Goal: Task Accomplishment & Management: Use online tool/utility

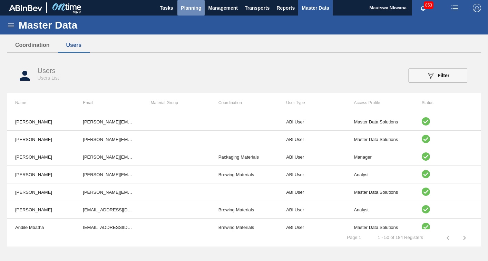
click at [193, 6] on span "Planning" at bounding box center [191, 8] width 20 height 8
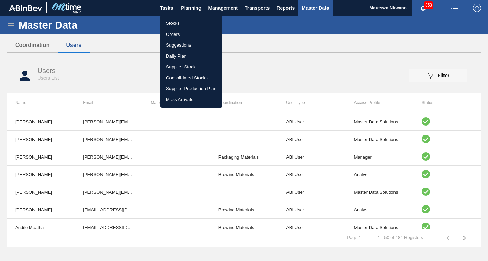
click at [177, 46] on li "Suggestions" at bounding box center [190, 45] width 61 height 11
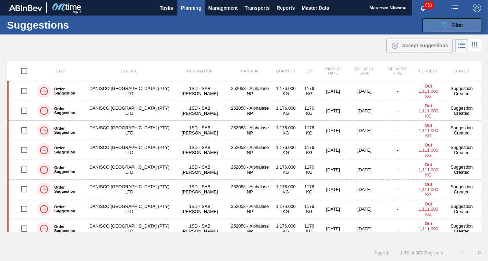
click at [455, 24] on span "Filter" at bounding box center [457, 25] width 12 height 6
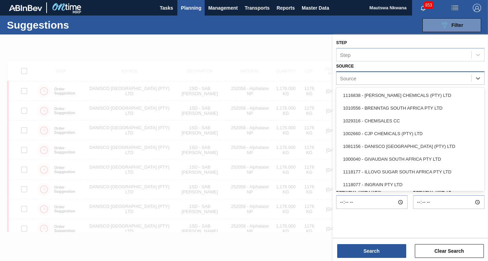
click at [380, 82] on div "Source" at bounding box center [403, 78] width 135 height 10
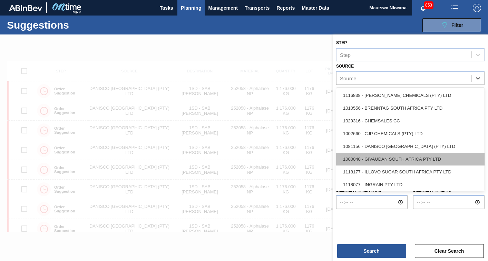
drag, startPoint x: 482, startPoint y: 116, endPoint x: 467, endPoint y: 164, distance: 50.9
click at [487, 162] on main "Tasks Planning Management Transports Reports Master Data Mautswa Nkwana 853 Mar…" at bounding box center [244, 130] width 488 height 261
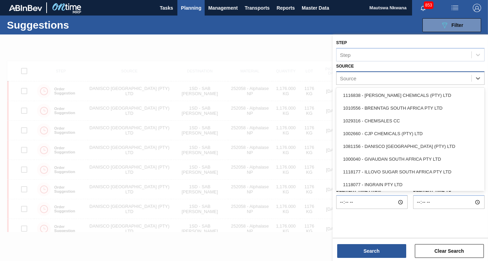
drag, startPoint x: 404, startPoint y: 159, endPoint x: 358, endPoint y: 76, distance: 95.2
click at [358, 76] on div "Source" at bounding box center [403, 78] width 135 height 10
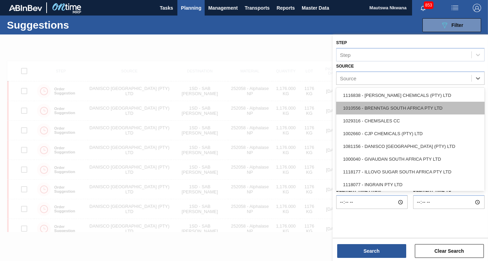
scroll to position [34, 0]
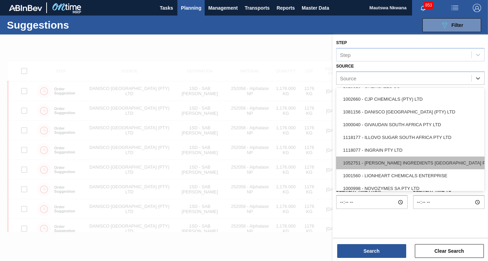
click at [404, 157] on div "1052751 - [PERSON_NAME] INGREDIENTS [GEOGRAPHIC_DATA] PTY" at bounding box center [410, 163] width 148 height 13
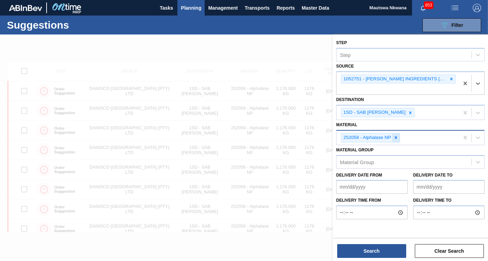
click at [392, 139] on div at bounding box center [396, 137] width 8 height 9
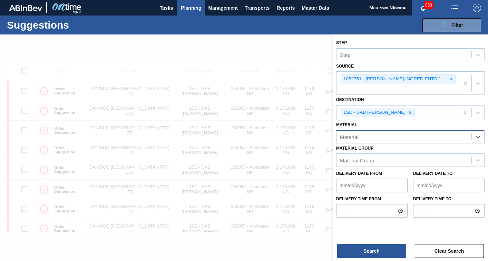
click at [382, 137] on div "Material" at bounding box center [403, 137] width 135 height 10
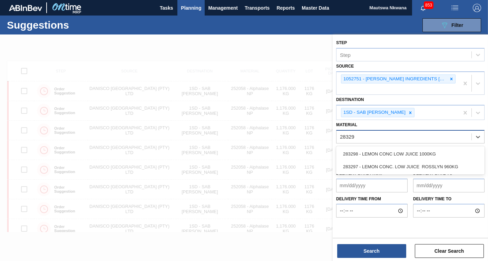
type input "283298"
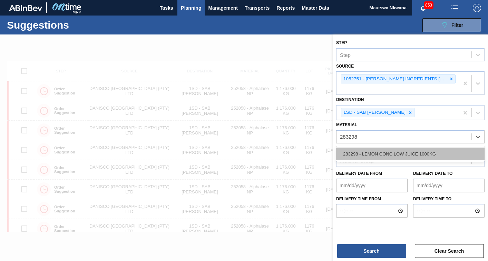
click at [378, 150] on div "283298 - LEMON CONC LOW JUICE 1000KG" at bounding box center [410, 154] width 148 height 13
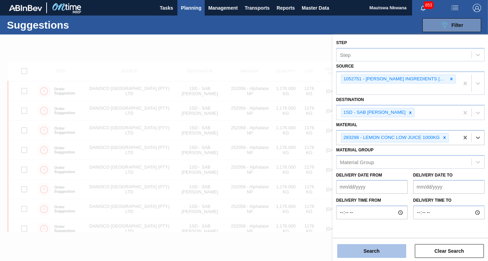
click at [376, 251] on button "Search" at bounding box center [371, 251] width 69 height 14
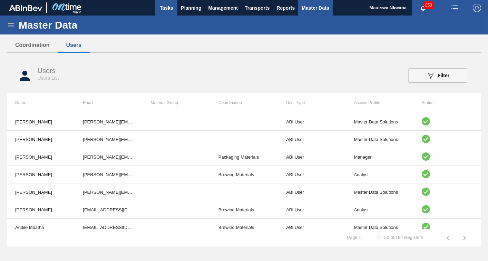
click at [169, 7] on span "Tasks" at bounding box center [166, 8] width 15 height 8
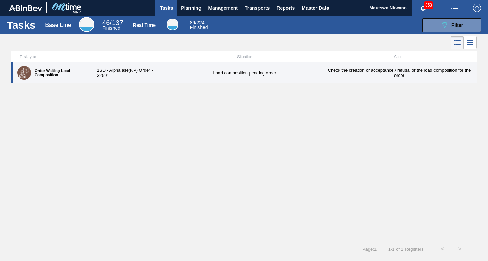
click at [243, 73] on div "Load composition pending order" at bounding box center [244, 72] width 154 height 5
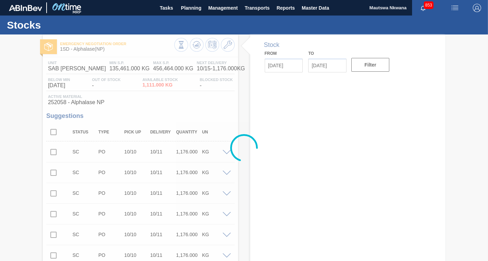
type input "[DATE]"
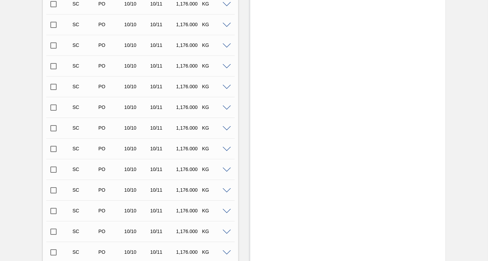
scroll to position [8006, 0]
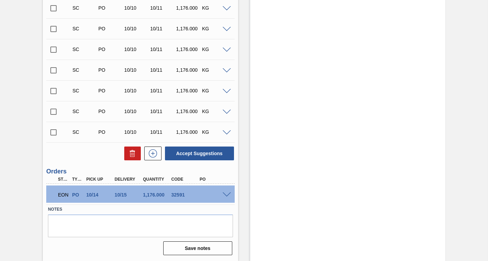
click at [228, 192] on div at bounding box center [228, 194] width 14 height 5
click at [227, 194] on span at bounding box center [226, 194] width 8 height 5
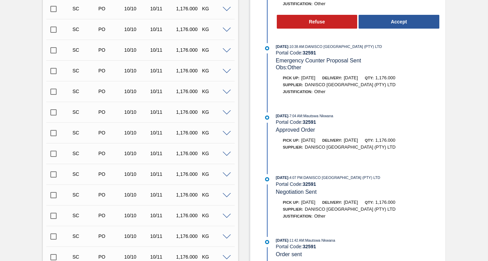
scroll to position [56, 0]
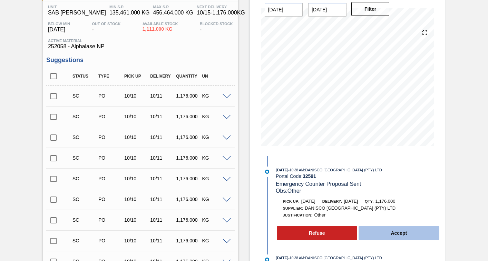
click at [399, 236] on button "Accept" at bounding box center [398, 233] width 81 height 14
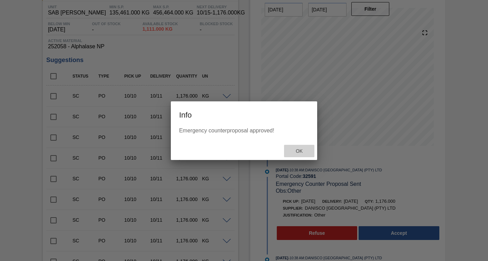
click at [302, 149] on span "Ok" at bounding box center [299, 151] width 18 height 6
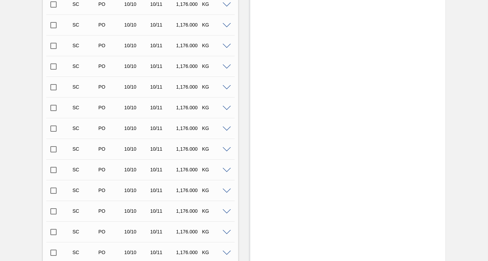
scroll to position [8006, 0]
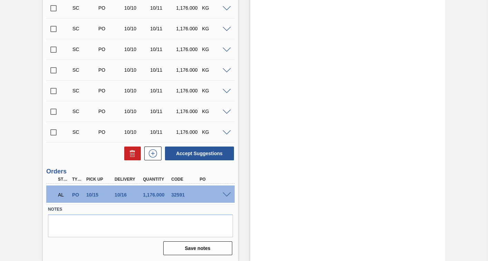
click at [223, 193] on span at bounding box center [226, 194] width 8 height 5
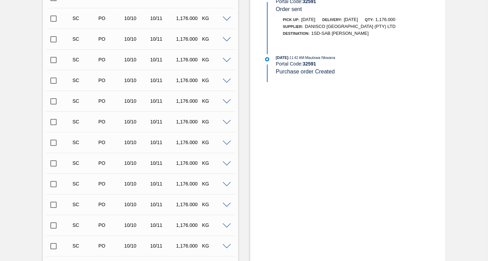
scroll to position [0, 0]
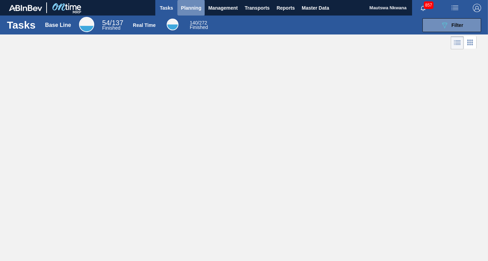
click at [192, 6] on span "Planning" at bounding box center [191, 8] width 20 height 8
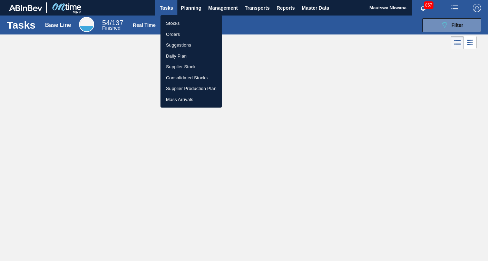
click at [172, 24] on li "Stocks" at bounding box center [190, 23] width 61 height 11
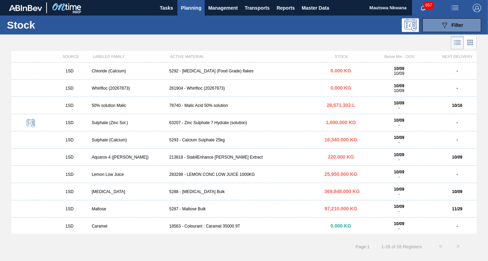
click at [193, 156] on div "213818 - StabilEnhance [PERSON_NAME] Extract" at bounding box center [243, 157] width 155 height 5
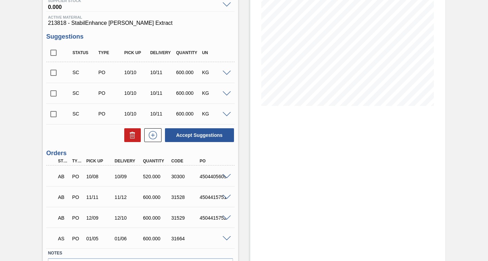
scroll to position [140, 0]
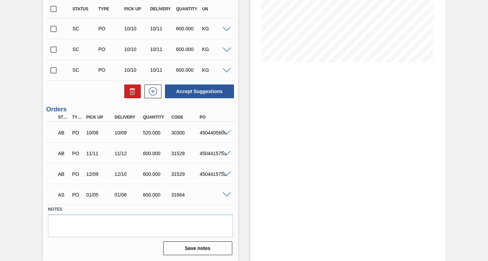
click at [228, 195] on span at bounding box center [226, 194] width 8 height 5
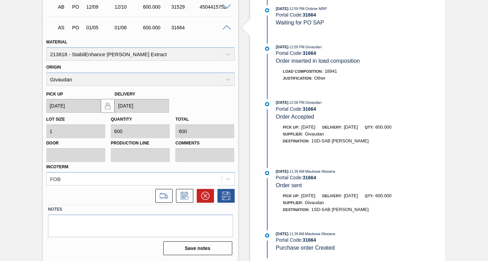
scroll to position [134, 0]
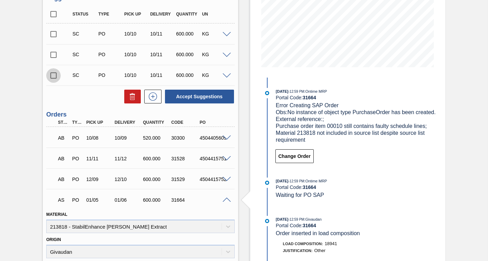
click at [52, 76] on input "checkbox" at bounding box center [53, 75] width 14 height 14
click at [226, 75] on span at bounding box center [226, 75] width 8 height 5
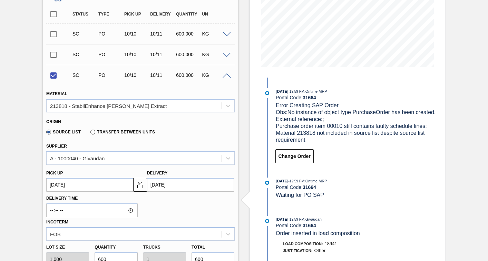
click at [97, 187] on up3264548477 "[DATE]" at bounding box center [89, 185] width 87 height 14
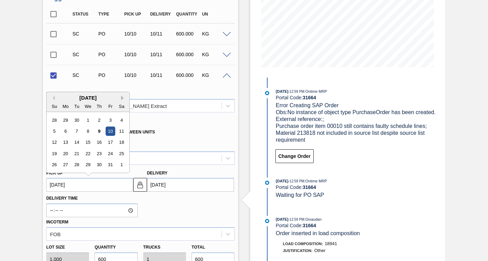
click at [123, 98] on button "Next Month" at bounding box center [123, 98] width 5 height 5
click at [66, 131] on div "5" at bounding box center [65, 131] width 9 height 9
checkbox input "false"
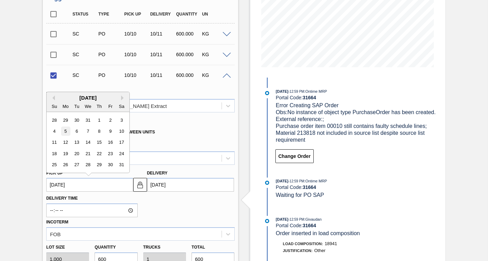
type up3264548477 "[DATE]"
type input "[DATE]"
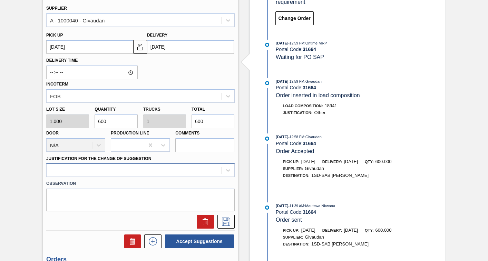
click at [64, 168] on div at bounding box center [140, 169] width 188 height 13
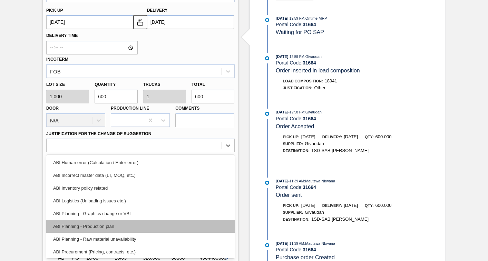
click at [83, 226] on div "ABI Planning - Production plan" at bounding box center [140, 226] width 188 height 13
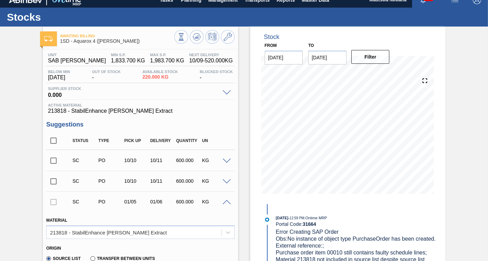
scroll to position [0, 0]
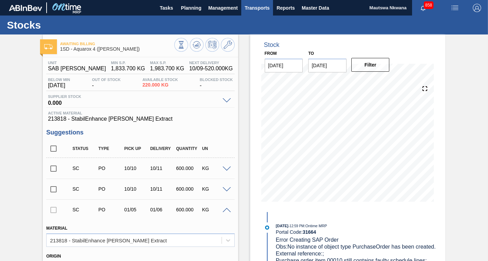
click at [260, 6] on span "Transports" at bounding box center [256, 8] width 25 height 8
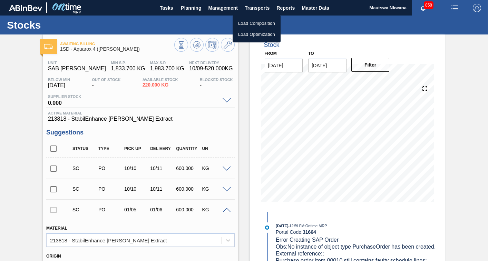
click at [256, 22] on li "Load Composition" at bounding box center [256, 23] width 48 height 11
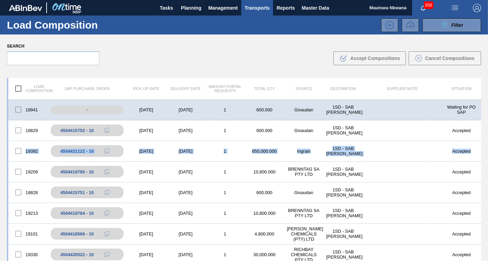
drag, startPoint x: 478, startPoint y: 120, endPoint x: 482, endPoint y: 146, distance: 26.4
click at [482, 146] on div "Load composition SAP Purchase Order Pick up Date Delivery Date Amount Portal Re…" at bounding box center [244, 191] width 488 height 239
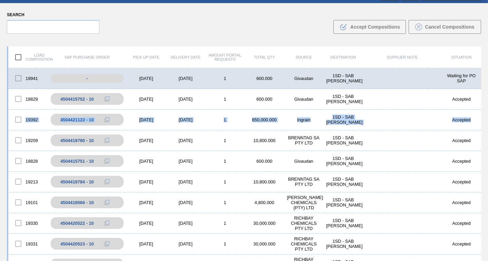
scroll to position [37, 0]
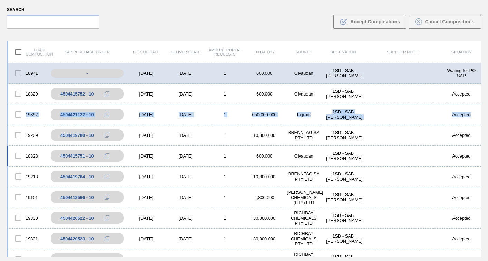
click at [417, 159] on div "18828 4504415751 - 10 [DATE] [DATE] 1 600.000 Givaudan 1SD - SAB Rosslyn Brewer…" at bounding box center [244, 156] width 474 height 21
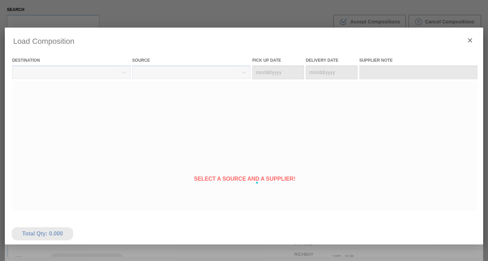
type Date "[DATE]"
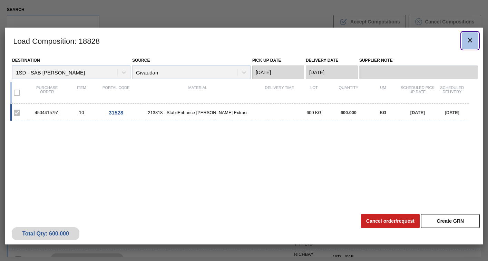
click at [473, 38] on icon "botão de ícone" at bounding box center [470, 40] width 8 height 8
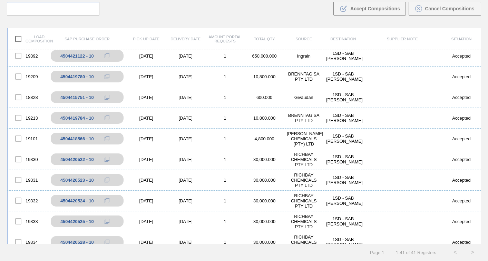
scroll to position [0, 0]
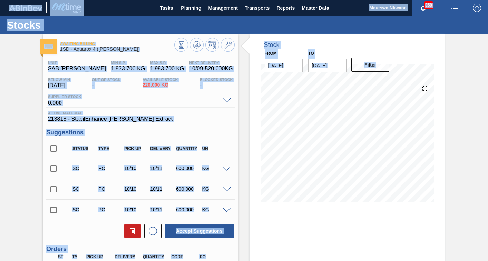
drag, startPoint x: 486, startPoint y: 153, endPoint x: 492, endPoint y: 218, distance: 65.4
click at [487, 0] on html "Tasks Planning Management Transports Reports Master Data Mautswa Nkwana 858 Mar…" at bounding box center [244, 0] width 488 height 0
drag, startPoint x: 492, startPoint y: 218, endPoint x: 435, endPoint y: 225, distance: 56.9
click at [435, 225] on div "Stock From [DATE] to [DATE] Filter 10/17 Stock Projection 2,540 SAP Planning 0 …" at bounding box center [347, 217] width 195 height 366
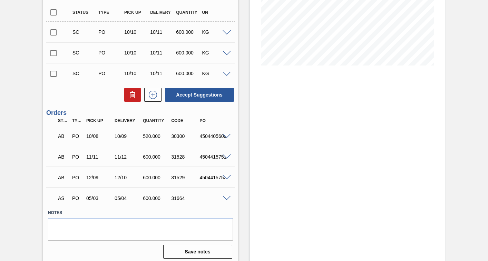
scroll to position [140, 0]
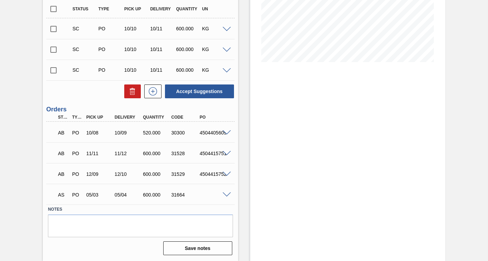
click at [226, 194] on span at bounding box center [226, 194] width 8 height 5
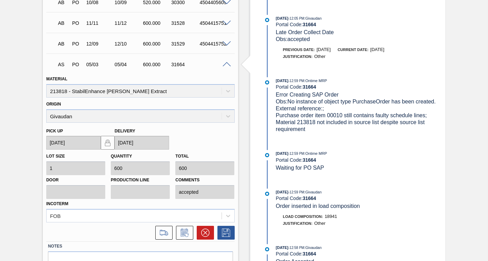
scroll to position [307, 0]
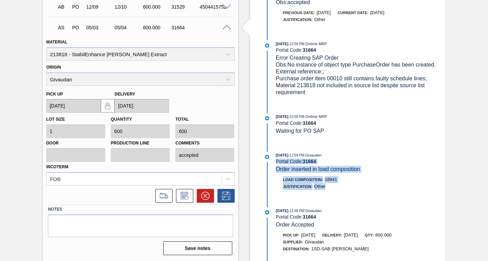
drag, startPoint x: 437, startPoint y: 150, endPoint x: 430, endPoint y: 196, distance: 46.8
click at [430, 196] on div "[DATE] 12:05 PM : Givaudan Portal Code: 31664 Delayed Order Delivery Date Obs: …" at bounding box center [351, 83] width 178 height 356
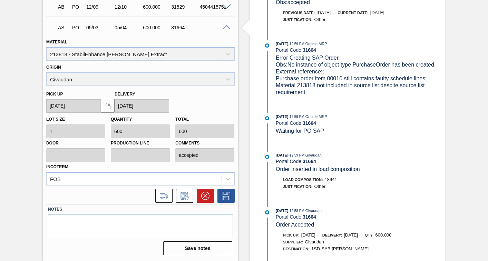
drag, startPoint x: 430, startPoint y: 196, endPoint x: 464, endPoint y: 85, distance: 115.9
drag, startPoint x: 439, startPoint y: 103, endPoint x: 432, endPoint y: 160, distance: 56.6
drag, startPoint x: 432, startPoint y: 160, endPoint x: 476, endPoint y: 83, distance: 88.3
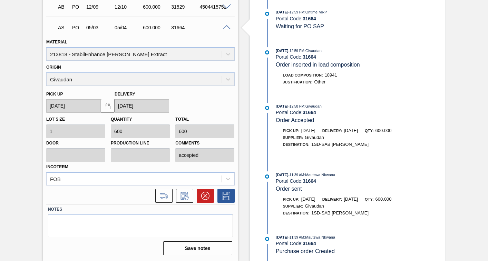
scroll to position [112, 0]
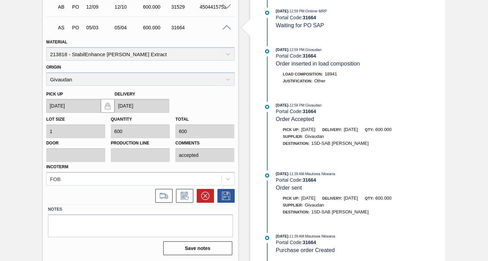
click at [224, 27] on span at bounding box center [226, 27] width 8 height 5
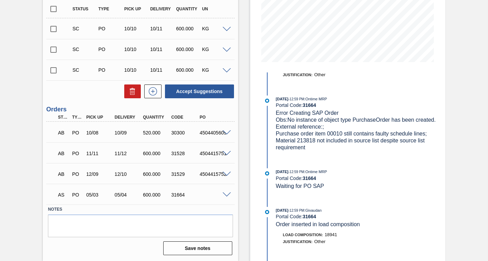
scroll to position [140, 0]
click at [226, 196] on span at bounding box center [226, 194] width 8 height 5
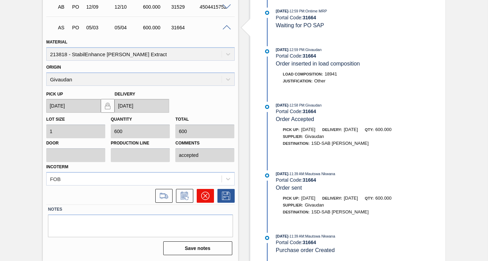
click at [202, 196] on icon at bounding box center [205, 196] width 8 height 8
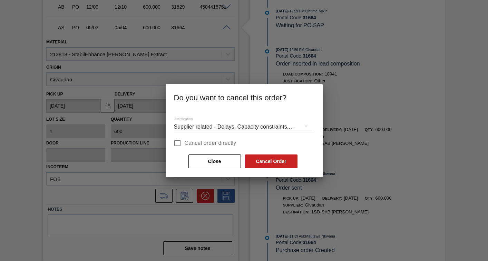
click at [174, 143] on input "Cancel order directly" at bounding box center [177, 143] width 14 height 14
checkbox input "true"
click at [265, 161] on button "Cancel Order" at bounding box center [271, 161] width 52 height 14
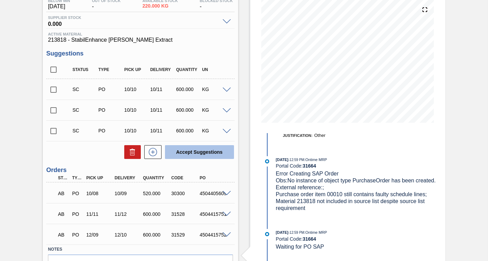
scroll to position [119, 0]
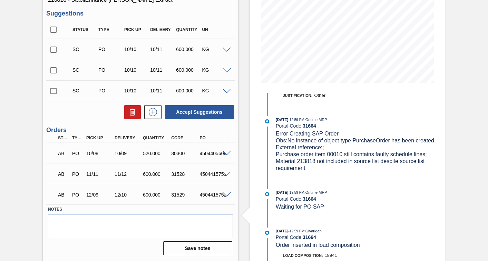
click at [441, 158] on div "Stock From [DATE] to [DATE] Filter 10/17 Stock Projection 2,540 SAP Planning 0 …" at bounding box center [347, 89] width 195 height 346
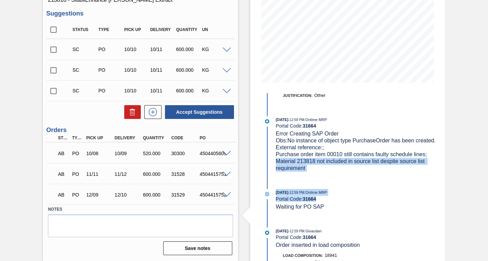
drag, startPoint x: 441, startPoint y: 158, endPoint x: 447, endPoint y: 210, distance: 52.4
click at [447, 210] on div "Awaiting Billing 1SD - Aquarox 4 ([PERSON_NAME]) Unit SAB Rosslyn Brewery MIN S…" at bounding box center [244, 89] width 488 height 346
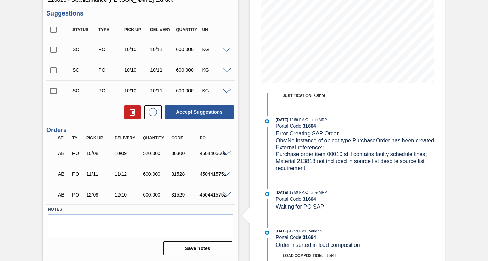
drag, startPoint x: 447, startPoint y: 210, endPoint x: 471, endPoint y: 137, distance: 77.4
click at [471, 137] on div "Awaiting Billing 1SD - Aquarox 4 ([PERSON_NAME]) Unit SAB Rosslyn Brewery MIN S…" at bounding box center [244, 89] width 488 height 346
drag, startPoint x: 486, startPoint y: 136, endPoint x: 486, endPoint y: 69, distance: 67.6
click at [486, 69] on div "Awaiting Billing 1SD - Aquarox 4 ([PERSON_NAME]) Unit SAB Rosslyn Brewery MIN S…" at bounding box center [244, 89] width 488 height 346
drag, startPoint x: 486, startPoint y: 69, endPoint x: 458, endPoint y: 95, distance: 39.0
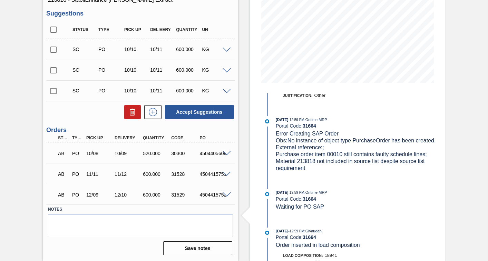
click at [454, 95] on div "Awaiting Billing 1SD - Aquarox 4 ([PERSON_NAME]) Unit SAB Rosslyn Brewery MIN S…" at bounding box center [244, 89] width 488 height 346
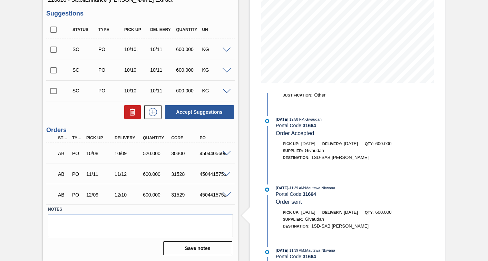
scroll to position [300, 0]
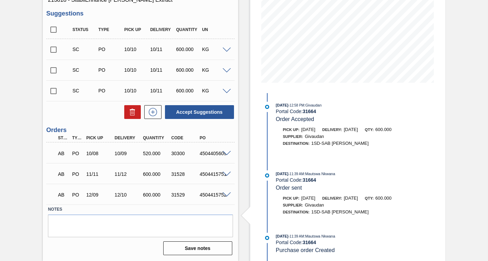
click at [51, 90] on input "checkbox" at bounding box center [53, 91] width 14 height 14
click at [222, 91] on span at bounding box center [226, 91] width 8 height 5
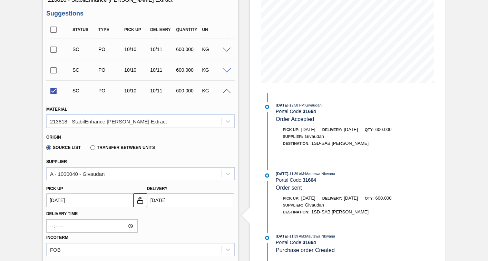
click at [89, 197] on up3264848659 "[DATE]" at bounding box center [89, 200] width 87 height 14
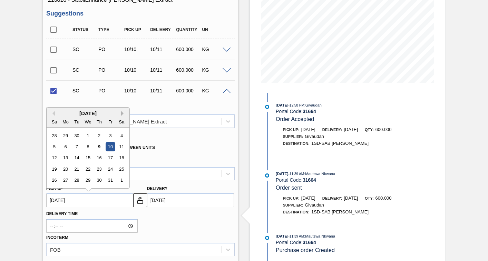
click at [122, 112] on button "Next Month" at bounding box center [123, 113] width 5 height 5
click at [66, 147] on div "5" at bounding box center [65, 146] width 9 height 9
checkbox input "false"
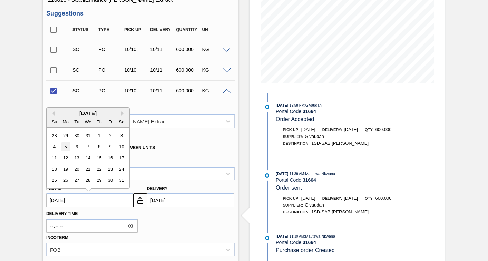
type up3264848659 "[DATE]"
type input "[DATE]"
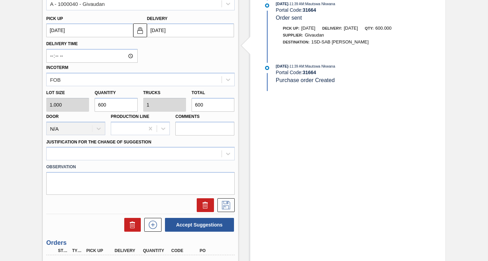
scroll to position [291, 0]
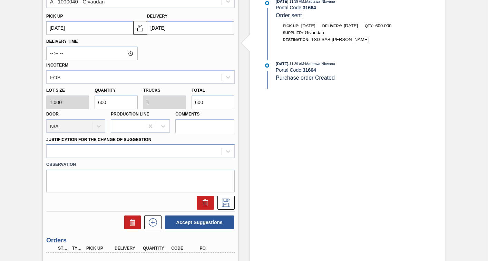
click at [167, 150] on div at bounding box center [134, 152] width 175 height 10
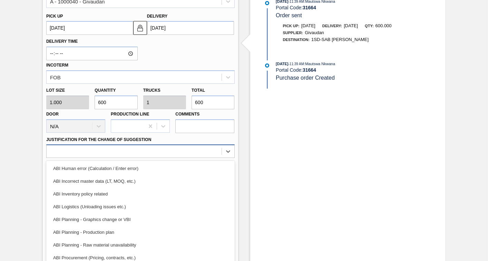
scroll to position [297, 0]
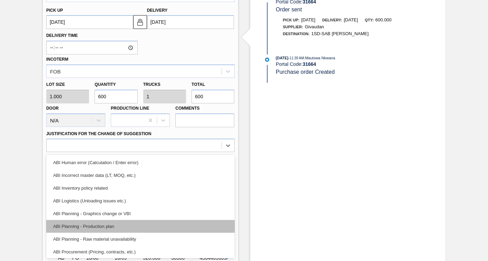
click at [81, 229] on div "ABI Planning - Production plan" at bounding box center [140, 226] width 188 height 13
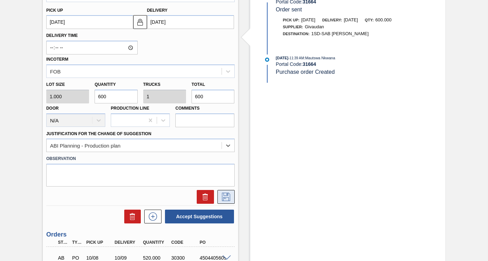
click at [224, 193] on icon at bounding box center [225, 197] width 11 height 8
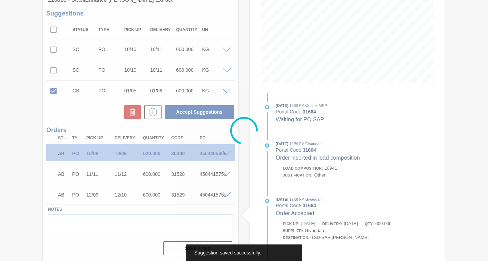
scroll to position [119, 0]
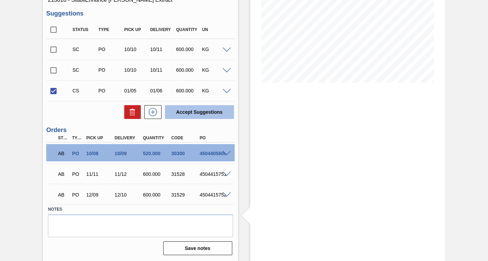
click at [201, 110] on button "Accept Suggestions" at bounding box center [199, 112] width 69 height 14
checkbox input "false"
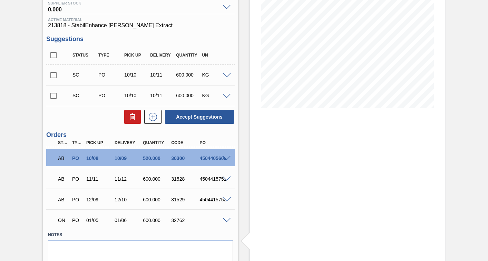
scroll to position [106, 0]
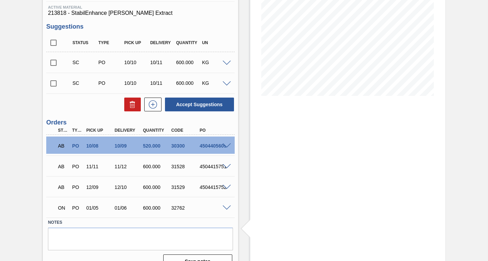
click at [227, 208] on span at bounding box center [226, 208] width 8 height 5
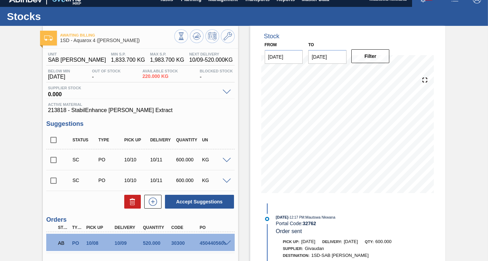
scroll to position [0, 0]
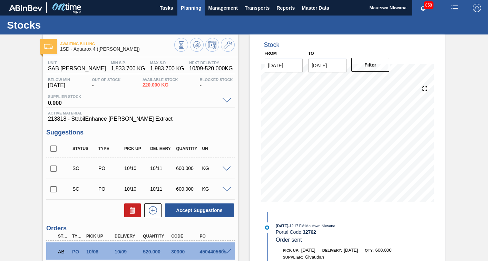
click at [189, 6] on span "Planning" at bounding box center [191, 8] width 20 height 8
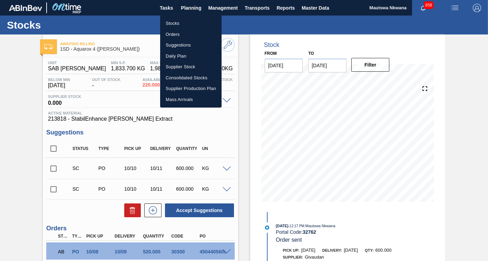
click at [167, 25] on li "Stocks" at bounding box center [190, 23] width 61 height 11
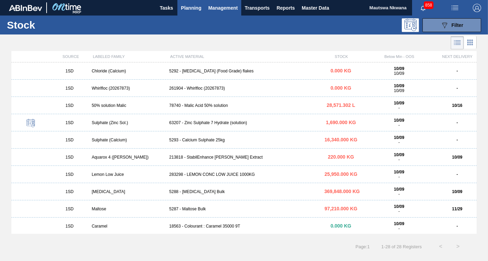
click at [227, 5] on span "Management" at bounding box center [223, 8] width 30 height 8
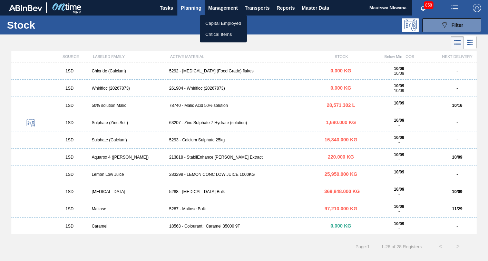
click at [264, 7] on div at bounding box center [244, 130] width 488 height 261
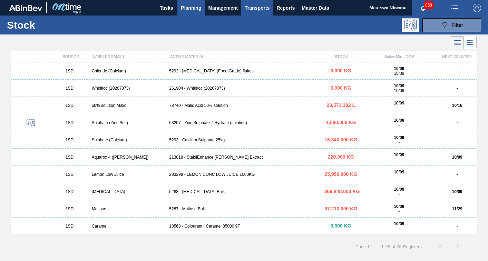
click at [259, 8] on span "Transports" at bounding box center [256, 8] width 25 height 8
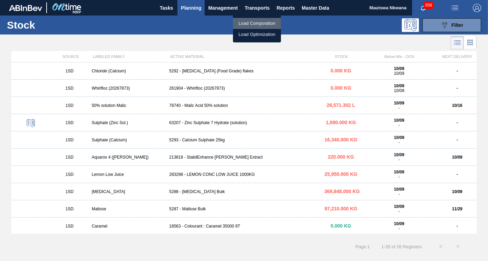
click at [254, 21] on li "Load Composition" at bounding box center [257, 23] width 48 height 11
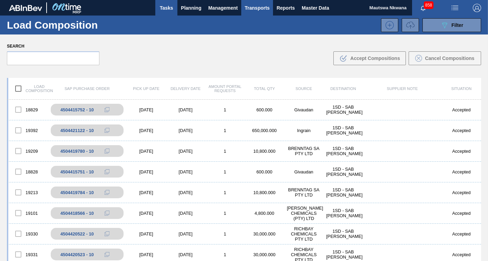
click at [166, 8] on span "Tasks" at bounding box center [166, 8] width 15 height 8
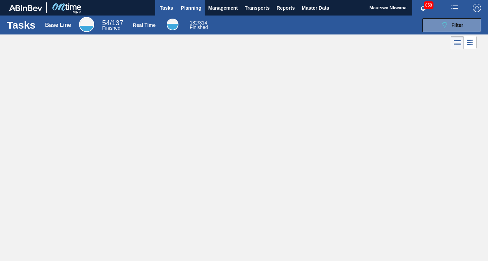
click at [193, 10] on span "Planning" at bounding box center [191, 8] width 20 height 8
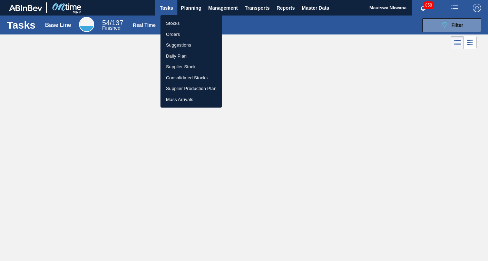
click at [177, 57] on li "Daily Plan" at bounding box center [190, 56] width 61 height 11
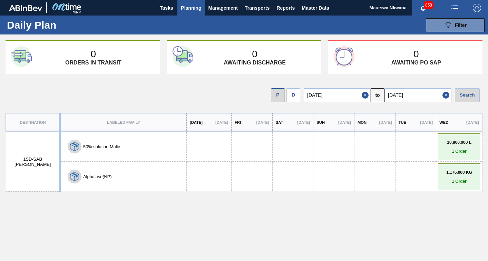
click at [456, 148] on link "10,800.000 L 1 Order" at bounding box center [458, 147] width 39 height 14
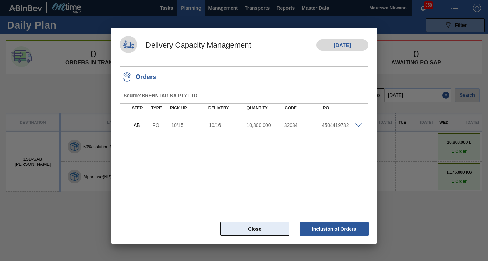
click at [246, 227] on button "Close" at bounding box center [254, 229] width 69 height 14
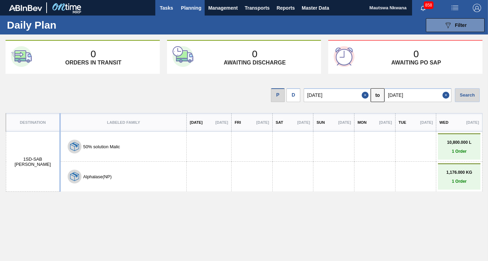
click at [167, 9] on span "Tasks" at bounding box center [166, 8] width 15 height 8
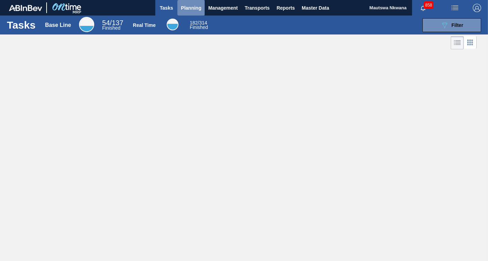
click at [191, 6] on span "Planning" at bounding box center [191, 8] width 20 height 8
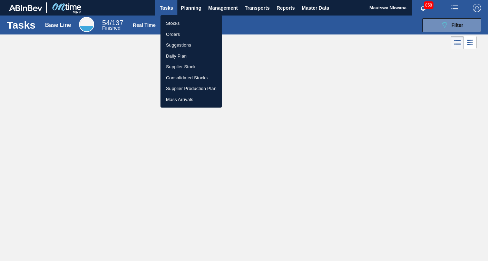
click at [174, 32] on li "Orders" at bounding box center [190, 34] width 61 height 11
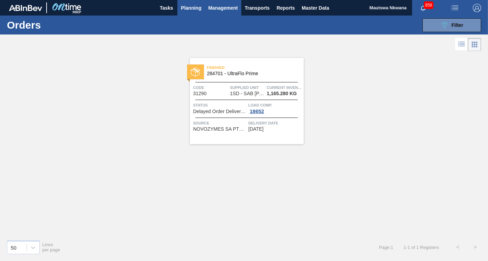
click at [218, 8] on span "Management" at bounding box center [223, 8] width 30 height 8
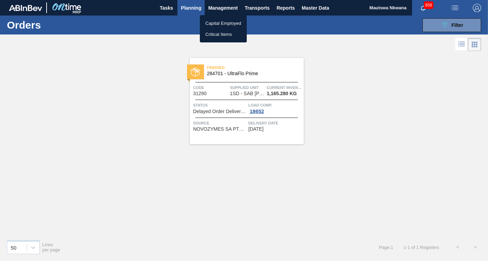
click at [444, 105] on div at bounding box center [244, 130] width 488 height 261
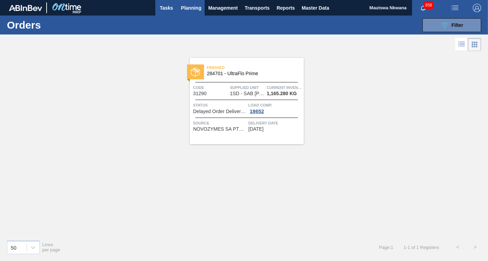
click at [171, 6] on span "Tasks" at bounding box center [166, 8] width 15 height 8
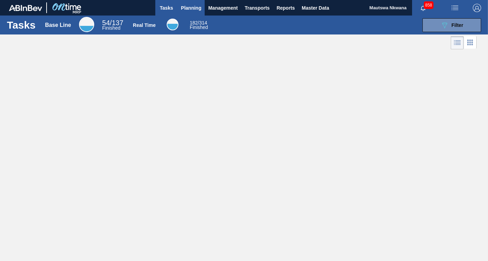
click at [188, 7] on span "Planning" at bounding box center [191, 8] width 20 height 8
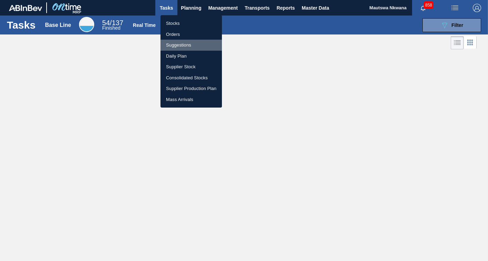
click at [178, 44] on li "Suggestions" at bounding box center [190, 45] width 61 height 11
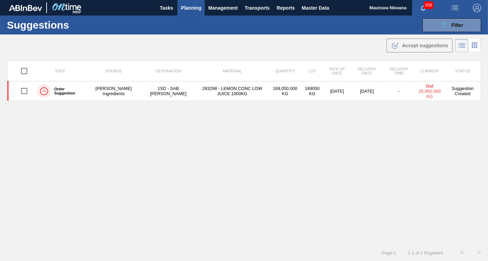
click at [190, 5] on span "Planning" at bounding box center [191, 8] width 20 height 8
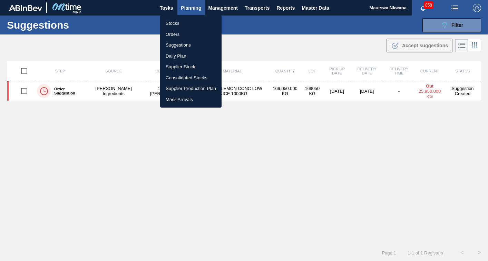
click at [173, 56] on li "Daily Plan" at bounding box center [190, 56] width 61 height 11
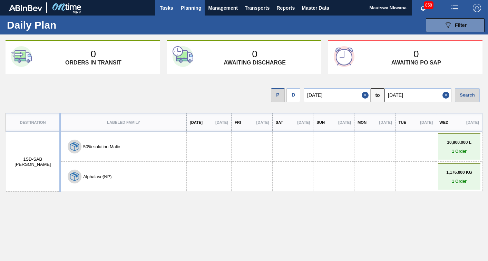
click at [168, 7] on span "Tasks" at bounding box center [166, 8] width 15 height 8
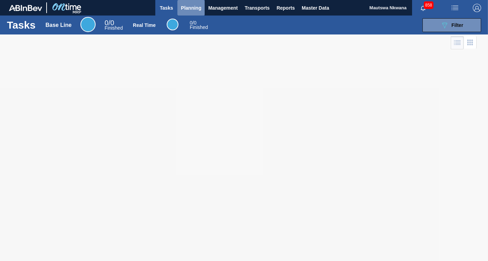
click at [189, 6] on span "Planning" at bounding box center [191, 8] width 20 height 8
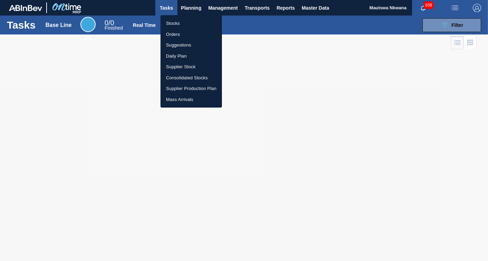
click at [173, 33] on li "Orders" at bounding box center [190, 34] width 61 height 11
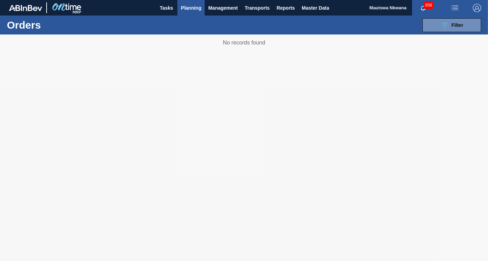
click at [187, 6] on span "Planning" at bounding box center [191, 8] width 20 height 8
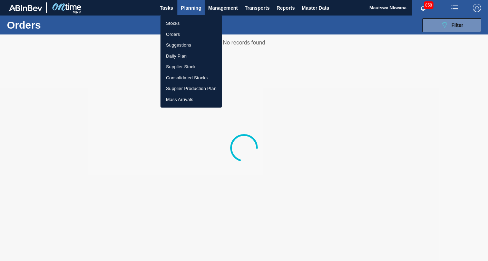
click at [175, 23] on li "Stocks" at bounding box center [190, 23] width 61 height 11
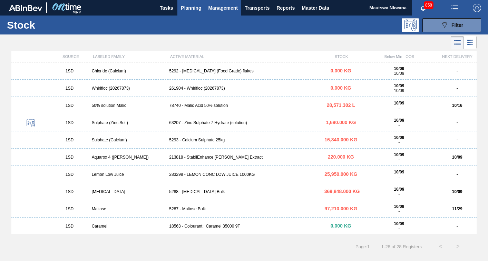
click at [219, 7] on span "Management" at bounding box center [223, 8] width 30 height 8
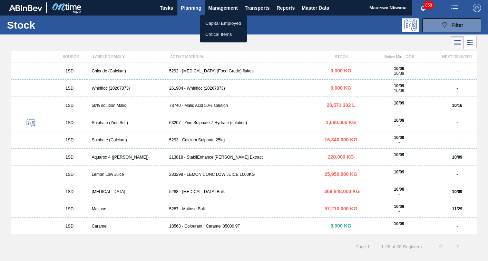
click at [192, 7] on div at bounding box center [244, 130] width 488 height 261
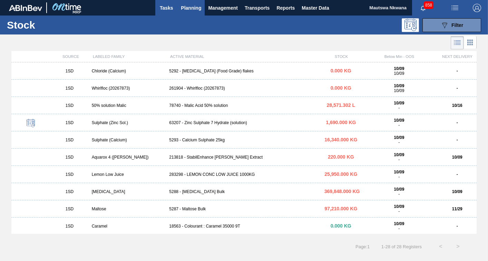
click at [168, 7] on span "Tasks" at bounding box center [166, 8] width 15 height 8
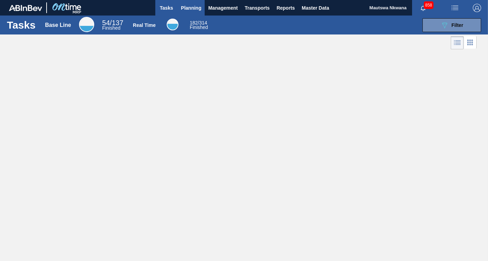
click at [190, 7] on span "Planning" at bounding box center [191, 8] width 20 height 8
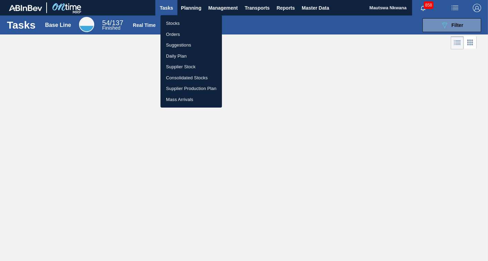
click at [174, 56] on li "Daily Plan" at bounding box center [190, 56] width 61 height 11
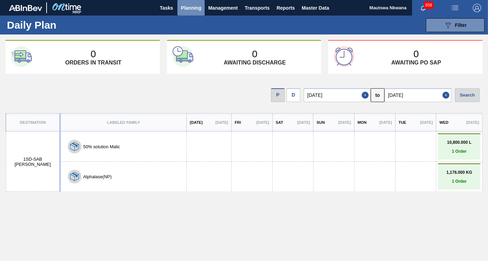
click at [190, 8] on span "Planning" at bounding box center [191, 8] width 20 height 8
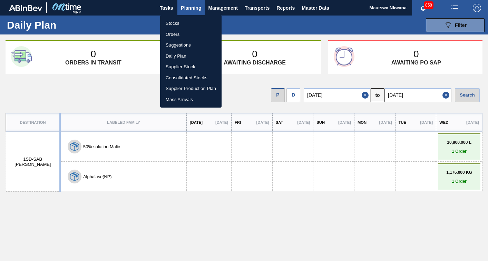
click at [169, 34] on li "Orders" at bounding box center [190, 34] width 61 height 11
